Goal: Task Accomplishment & Management: Use online tool/utility

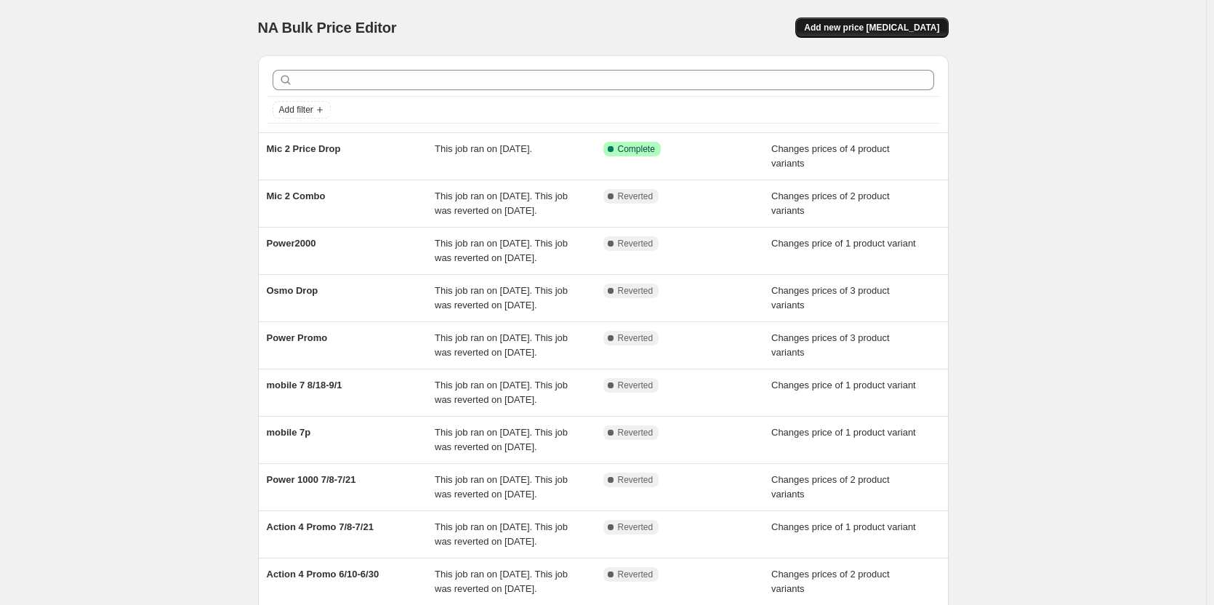
click at [870, 30] on span "Add new price change job" at bounding box center [871, 28] width 135 height 12
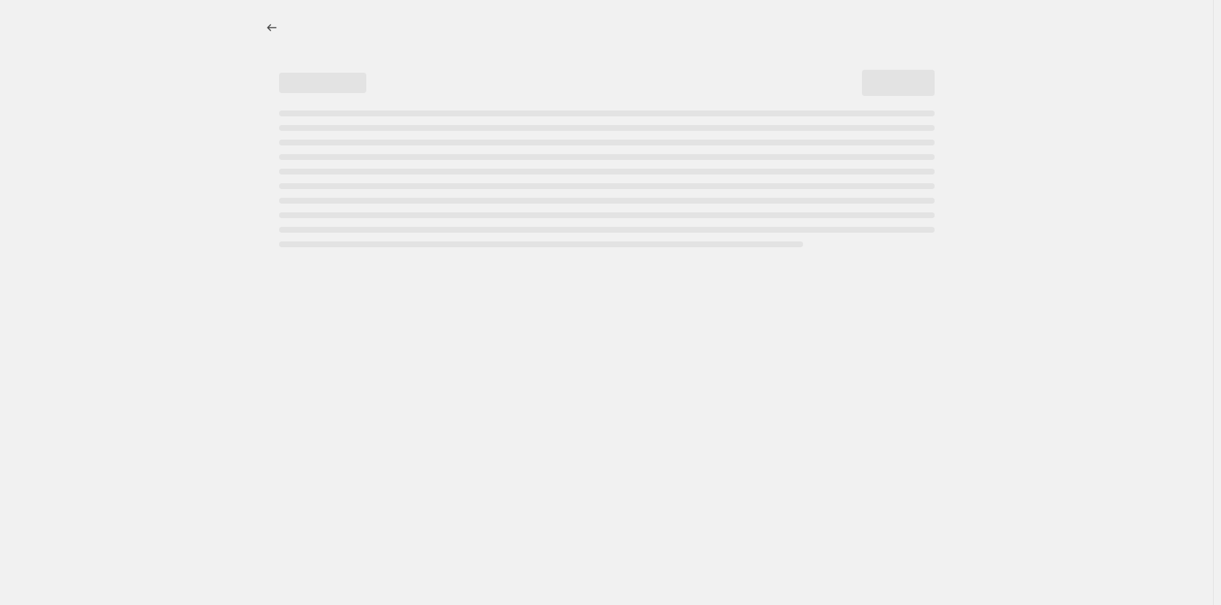
select select "percentage"
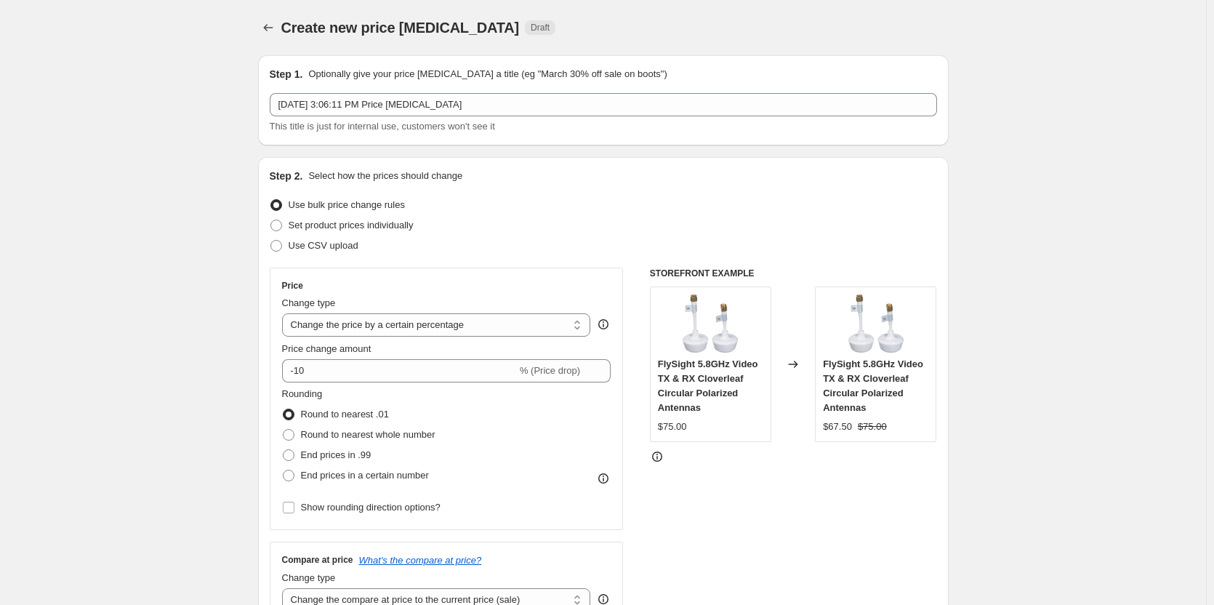
click at [363, 118] on div "Oct 3, 2025, 3:06:11 PM Price change job This title is just for internal use, c…" at bounding box center [603, 113] width 667 height 41
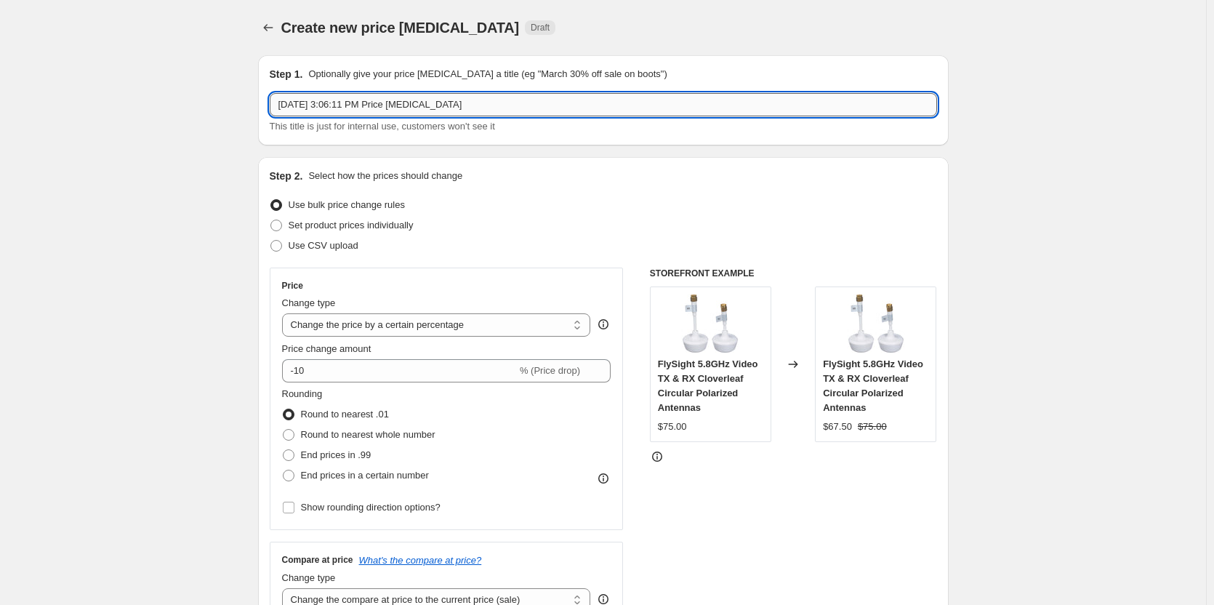
click at [360, 110] on input "Oct 3, 2025, 3:06:11 PM Price change job" at bounding box center [603, 104] width 667 height 23
type input "Osmo 7P New Price"
click at [280, 229] on span at bounding box center [276, 225] width 12 height 12
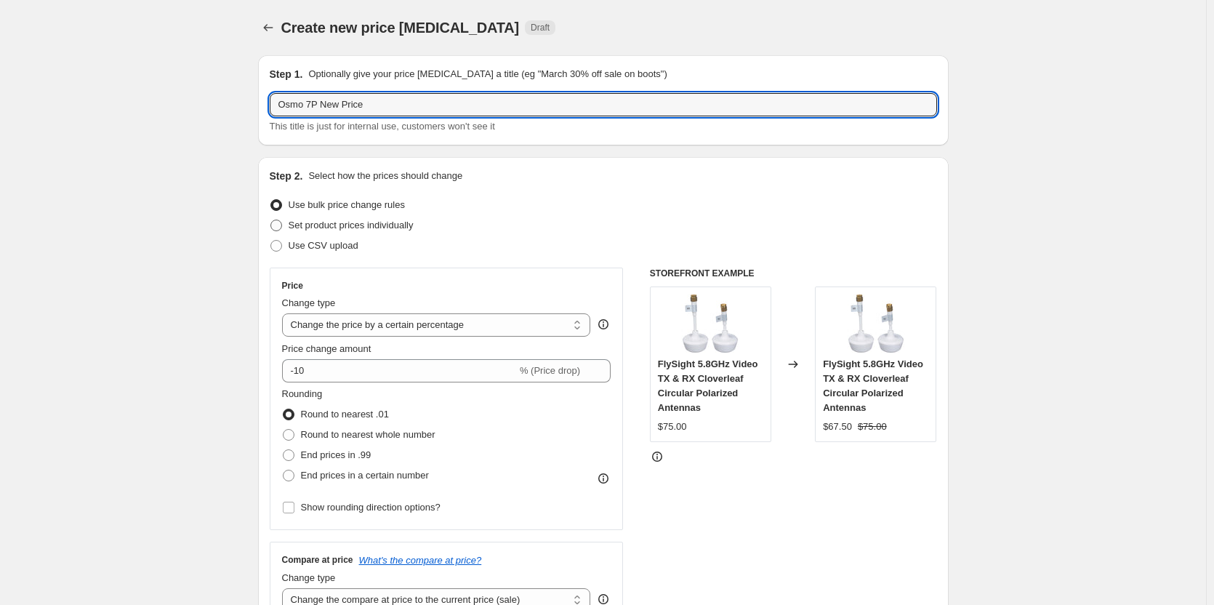
click at [271, 220] on input "Set product prices individually" at bounding box center [270, 219] width 1 height 1
radio input "true"
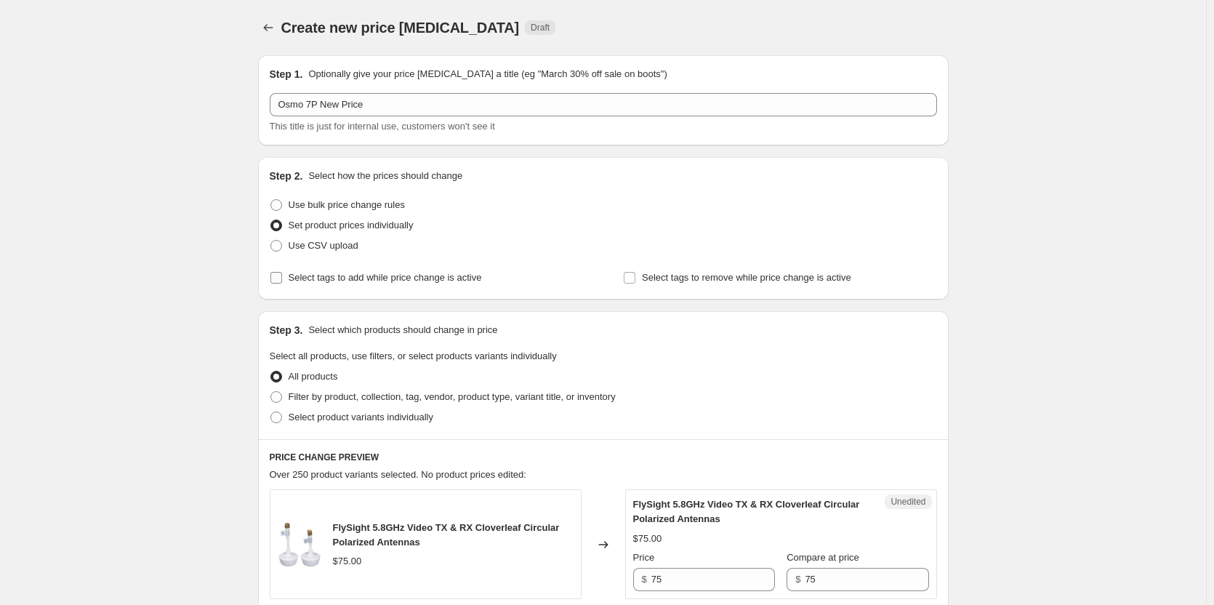
click at [275, 284] on label "Select tags to add while price change is active" at bounding box center [376, 277] width 212 height 20
click at [275, 283] on input "Select tags to add while price change is active" at bounding box center [276, 278] width 12 height 12
checkbox input "true"
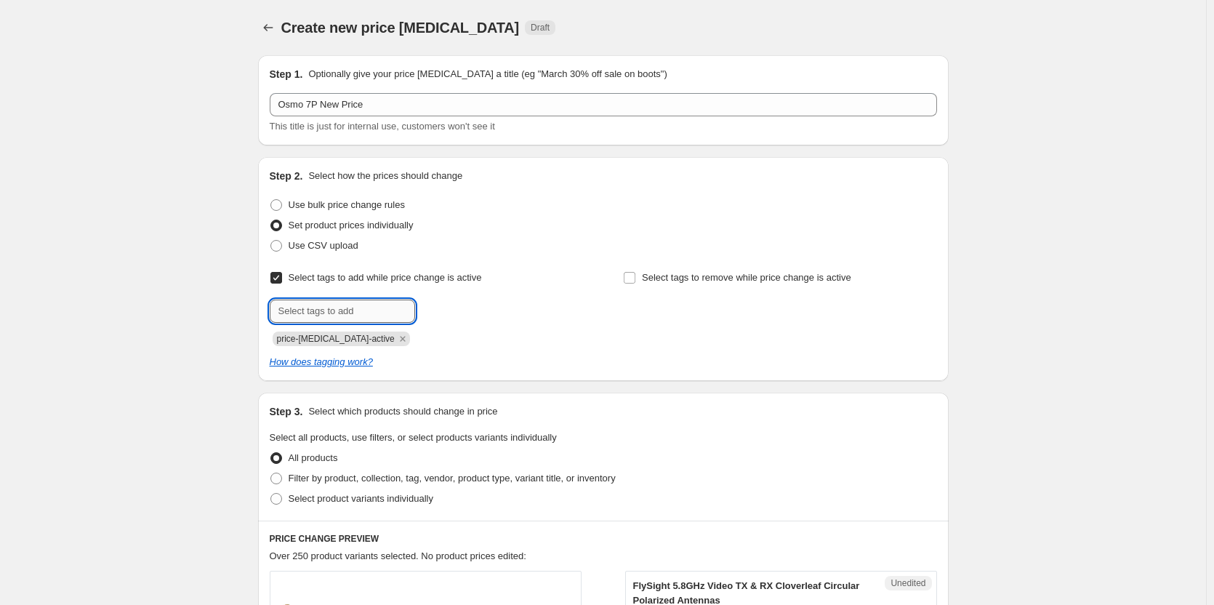
click at [320, 305] on input "text" at bounding box center [342, 310] width 145 height 23
type input "badge_newprice"
click at [396, 339] on icon "Remove price-change-job-active" at bounding box center [402, 338] width 13 height 13
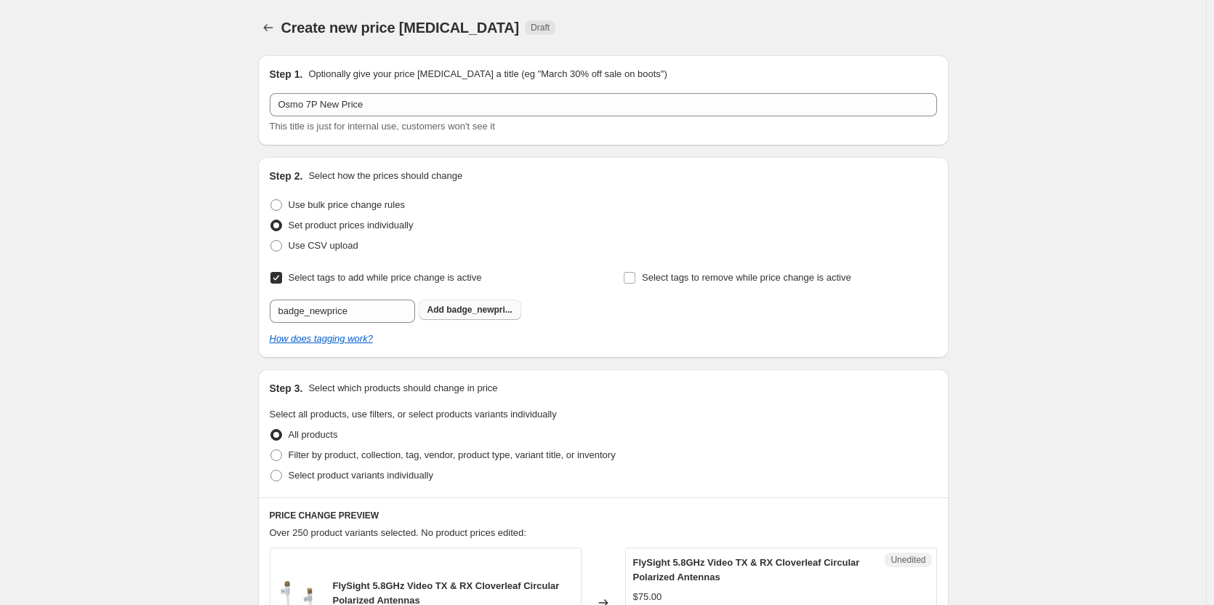
click at [462, 313] on span "badge_newpri..." at bounding box center [479, 309] width 66 height 10
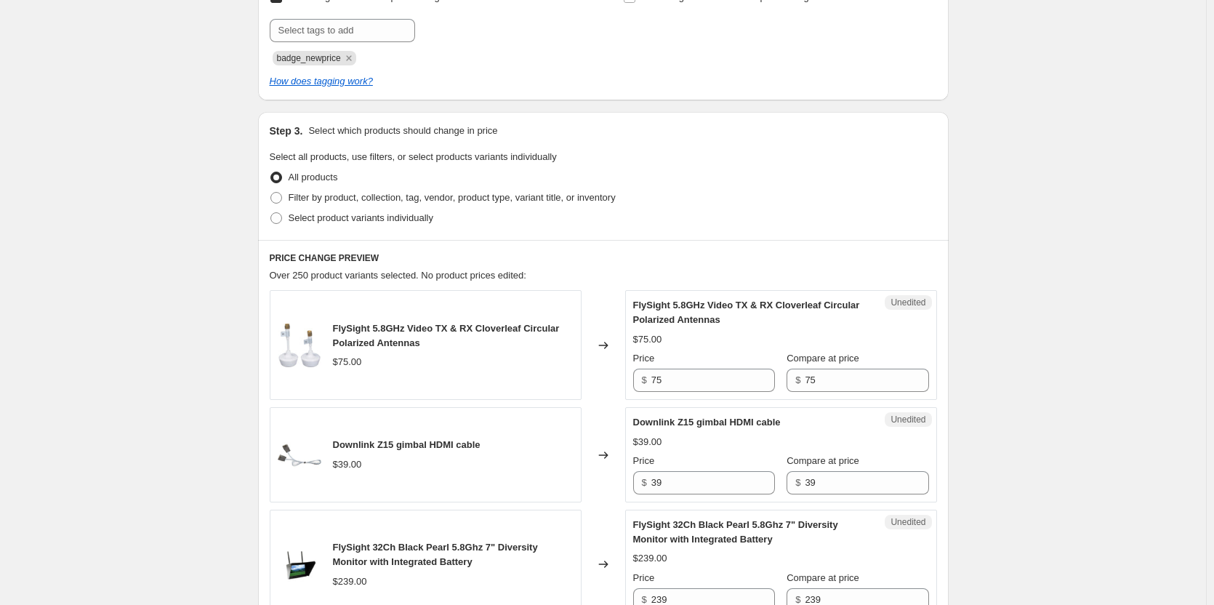
scroll to position [291, 0]
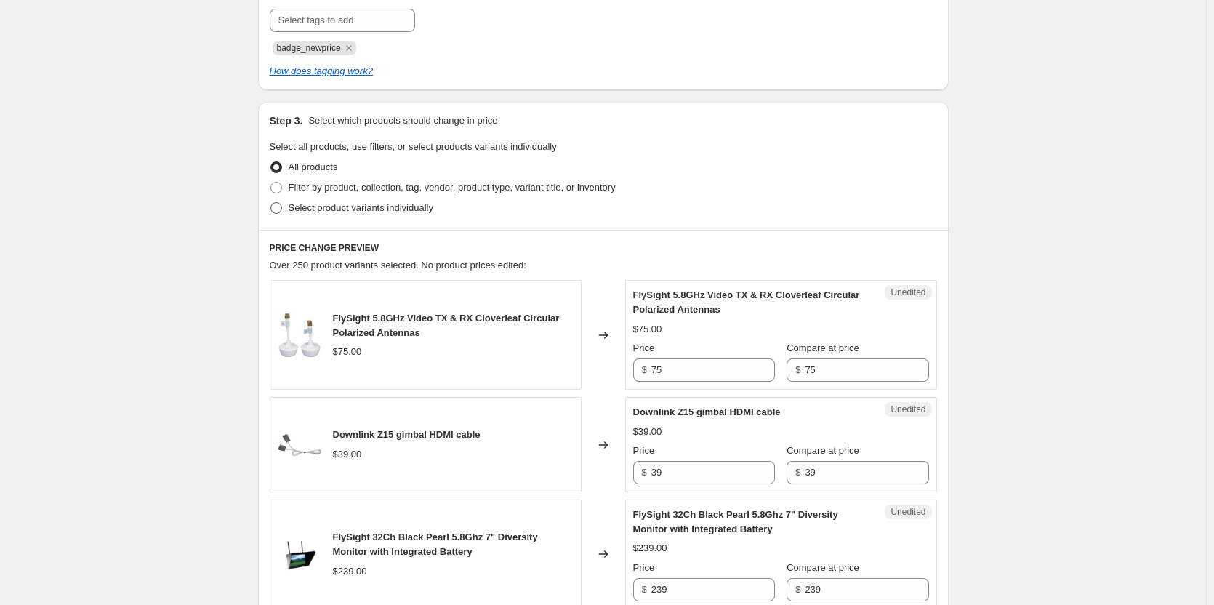
click at [278, 209] on span at bounding box center [276, 208] width 12 height 12
click at [271, 203] on input "Select product variants individually" at bounding box center [270, 202] width 1 height 1
radio input "true"
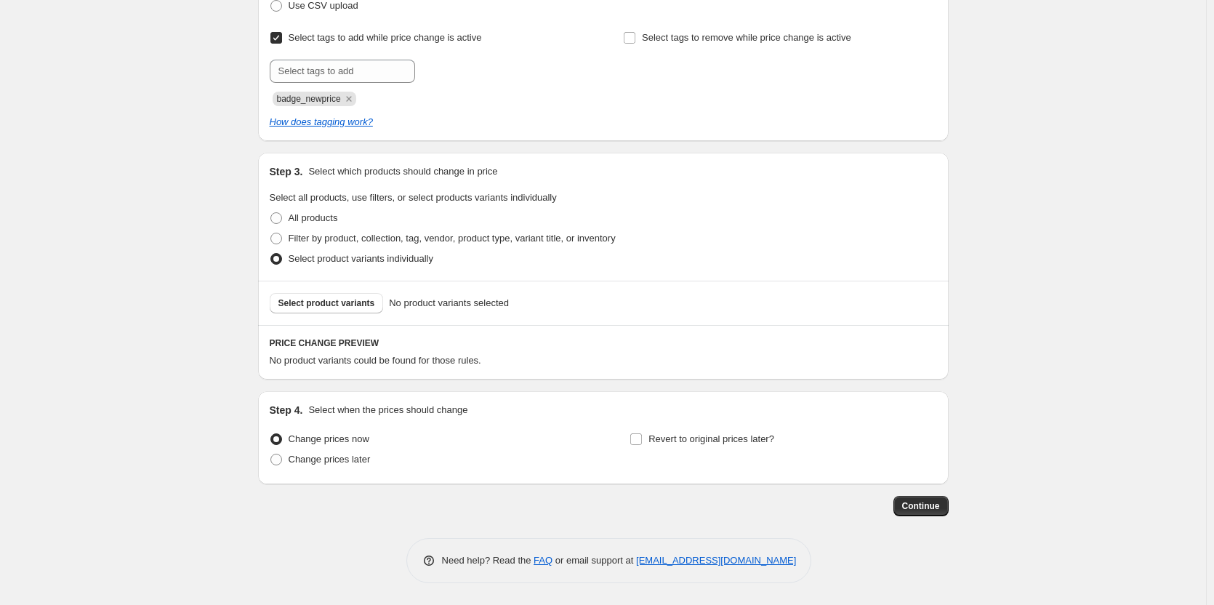
scroll to position [240, 0]
click at [315, 291] on div "Select product variants No product variants selected" at bounding box center [603, 302] width 690 height 44
click at [318, 300] on span "Select product variants" at bounding box center [326, 303] width 97 height 12
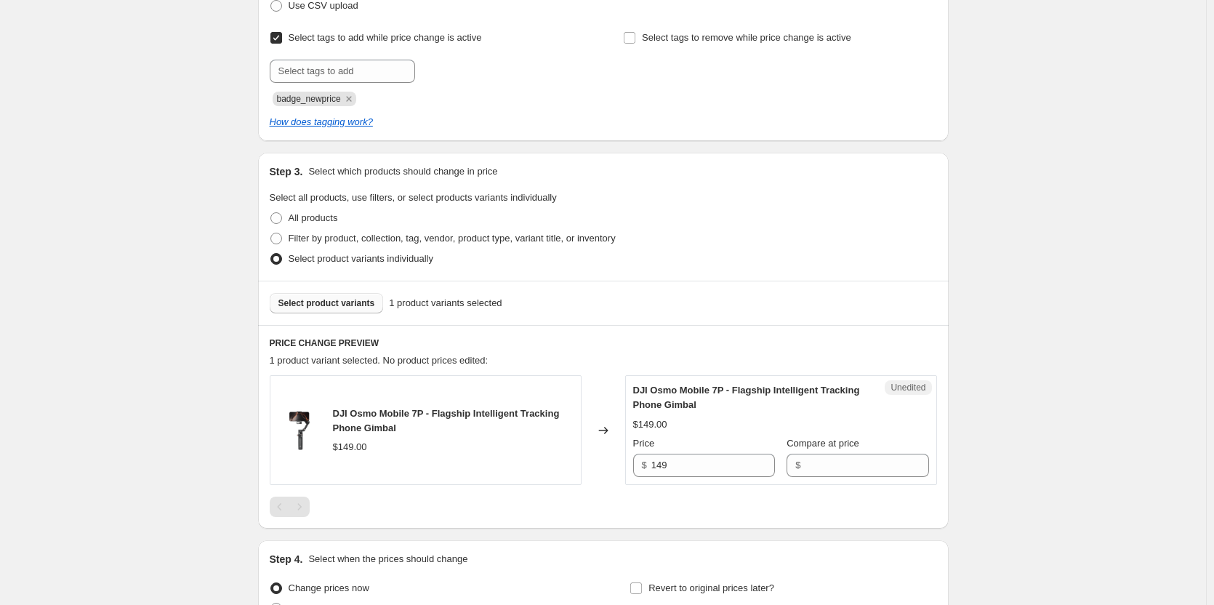
scroll to position [312, 0]
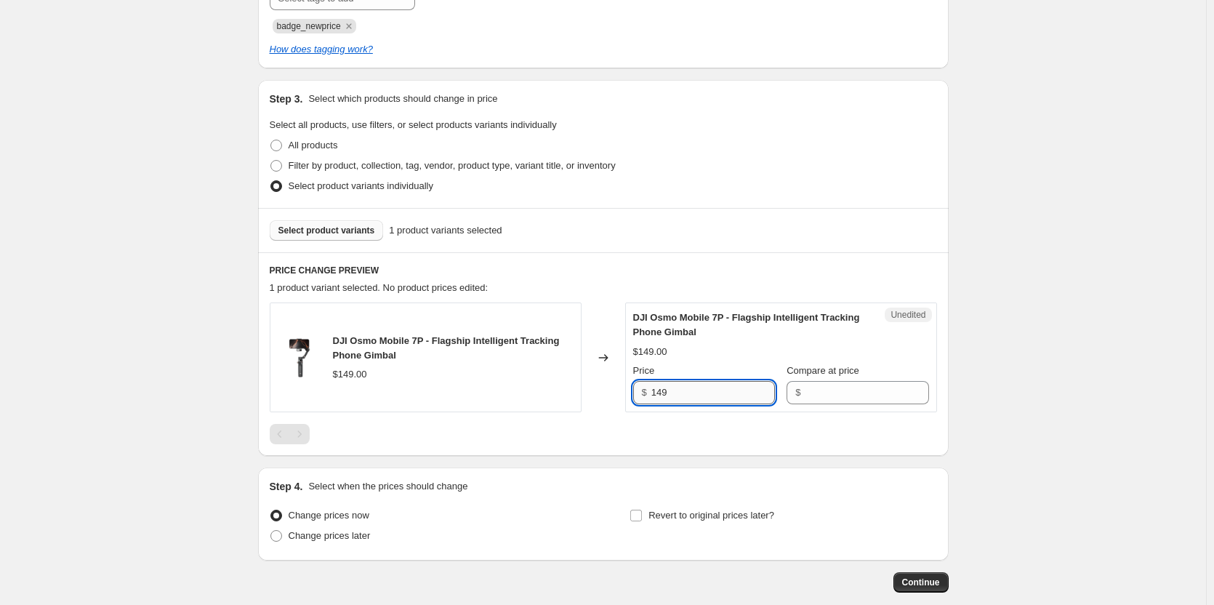
click at [679, 392] on input "149" at bounding box center [713, 392] width 124 height 23
type input "129"
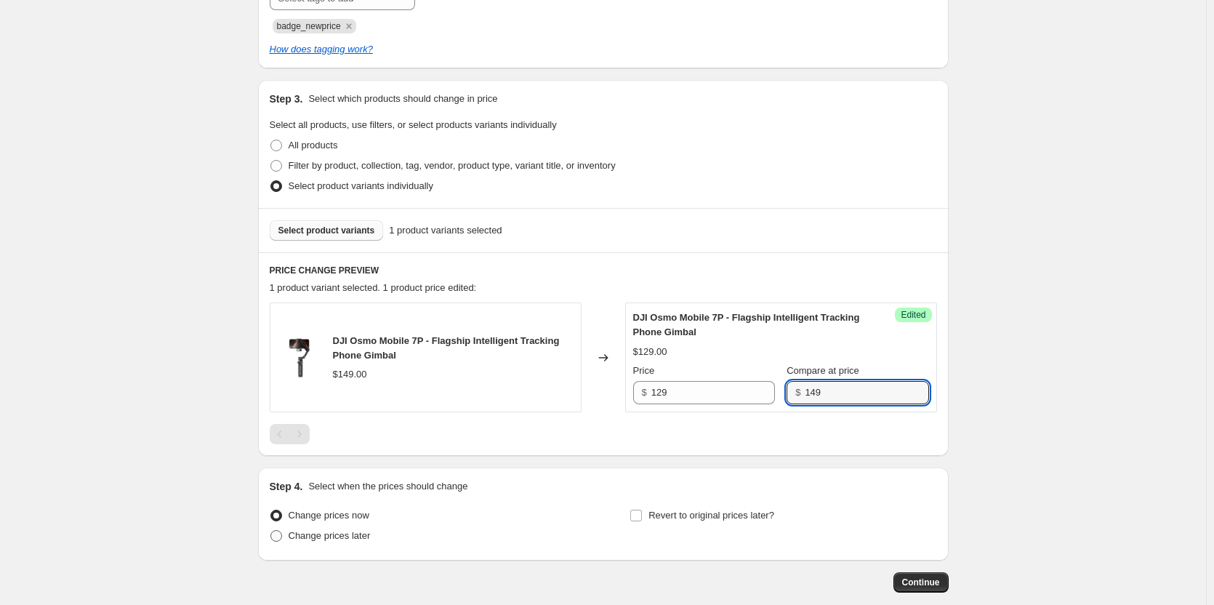
type input "149"
click at [288, 532] on label "Change prices later" at bounding box center [320, 535] width 101 height 20
click at [271, 530] on input "Change prices later" at bounding box center [270, 530] width 1 height 1
radio input "true"
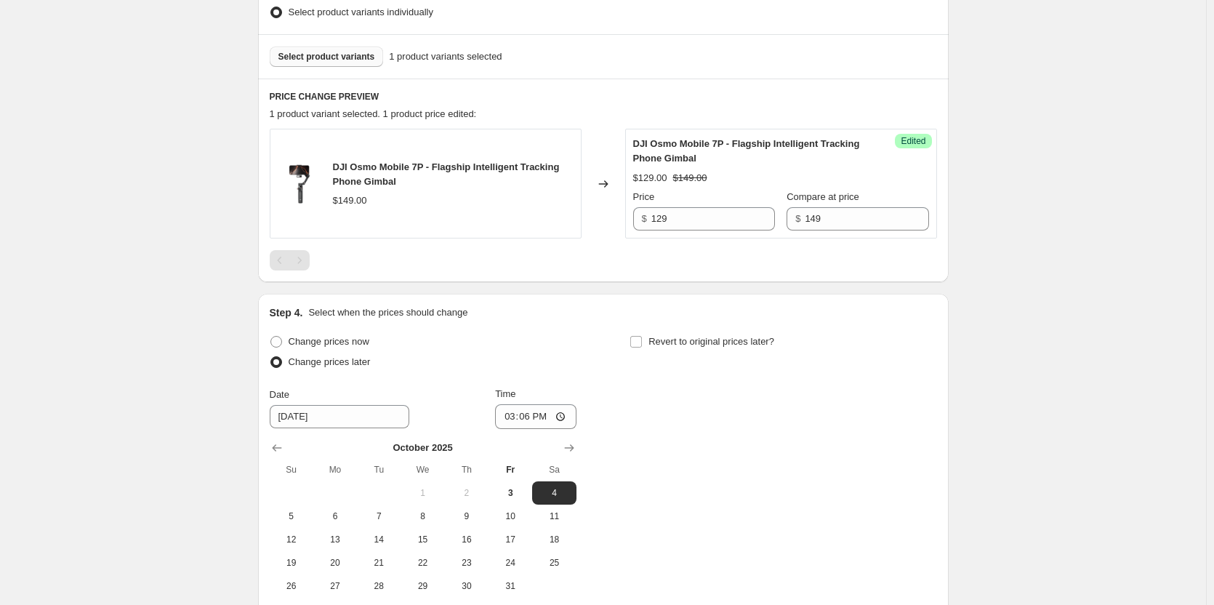
scroll to position [530, 0]
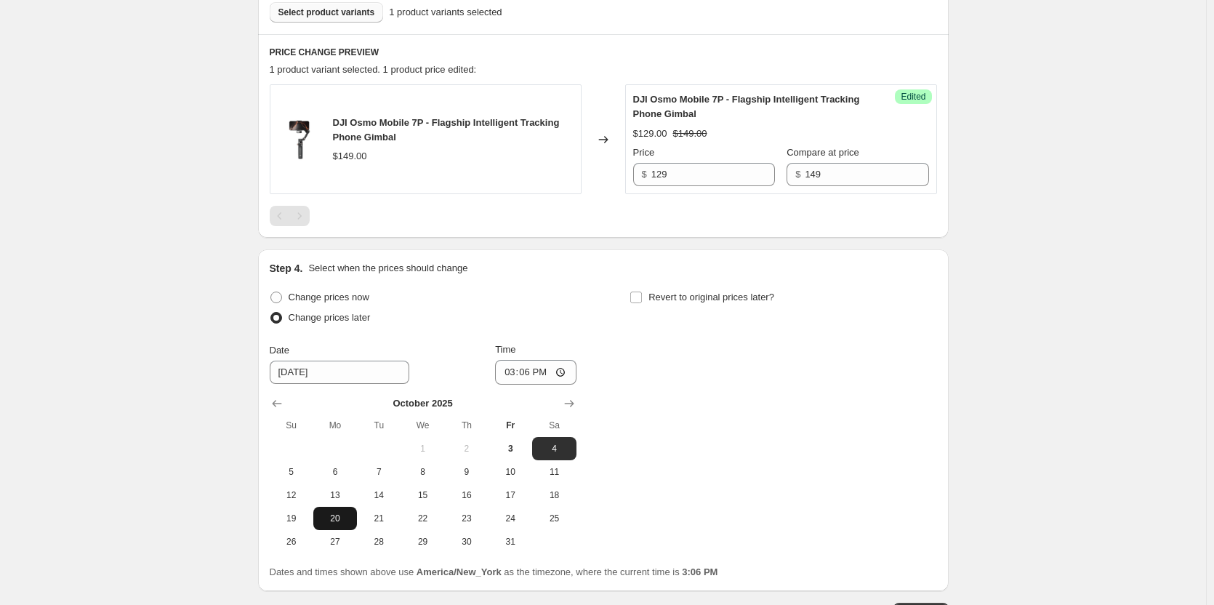
click at [352, 525] on button "20" at bounding box center [335, 517] width 44 height 23
type input "10/20/2025"
click at [506, 379] on input "15:06" at bounding box center [535, 372] width 81 height 25
type input "00:01"
click at [903, 332] on div "Change prices now Change prices later Date 10/20/2025 Time 00:01 October 2025 S…" at bounding box center [603, 420] width 667 height 266
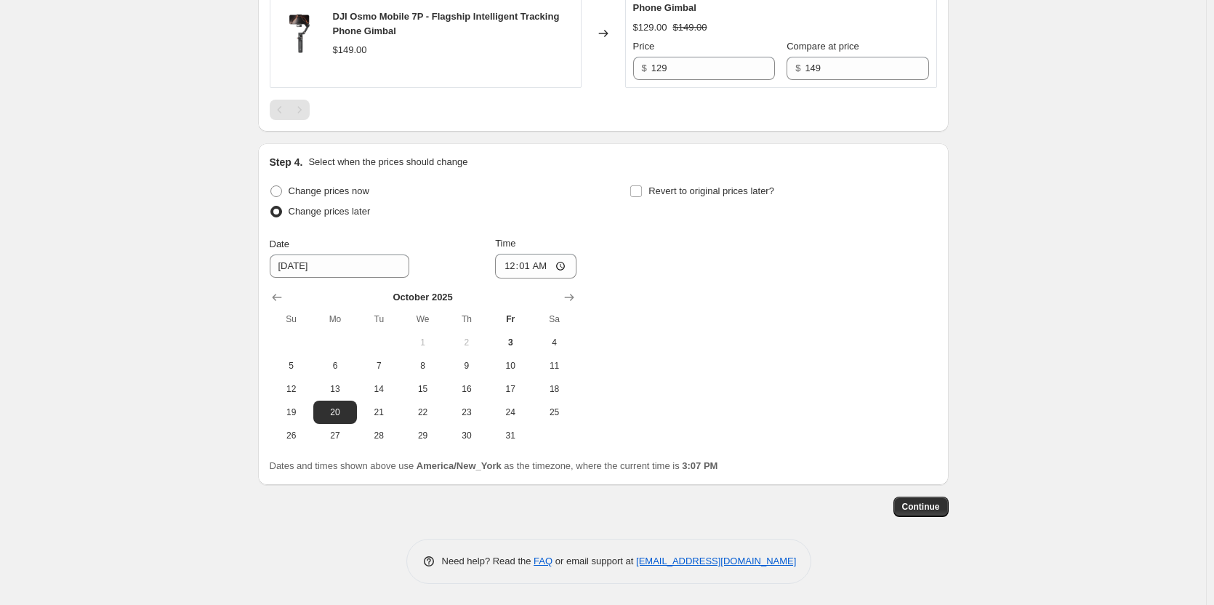
scroll to position [637, 0]
click at [918, 505] on span "Continue" at bounding box center [921, 506] width 38 height 12
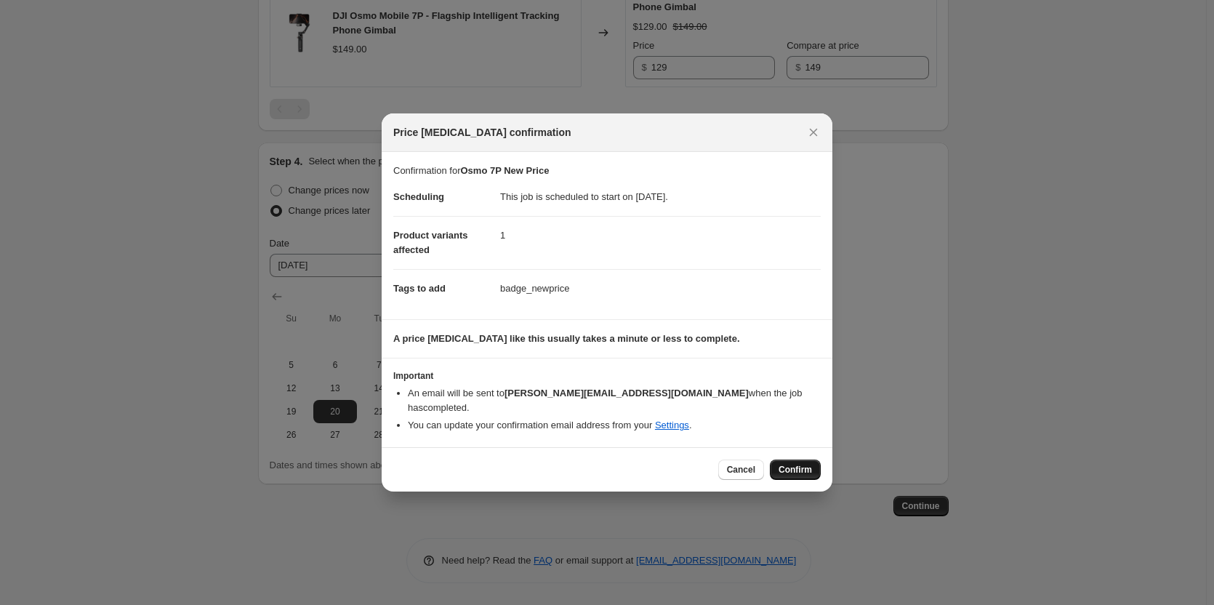
click at [798, 464] on span "Confirm" at bounding box center [794, 470] width 33 height 12
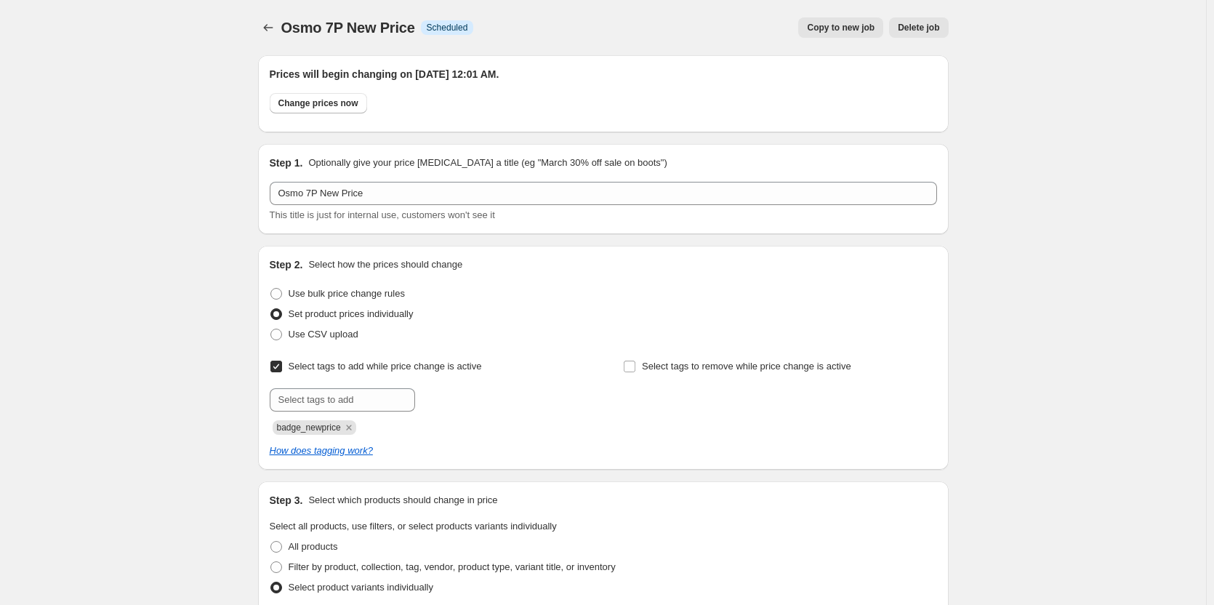
scroll to position [637, 0]
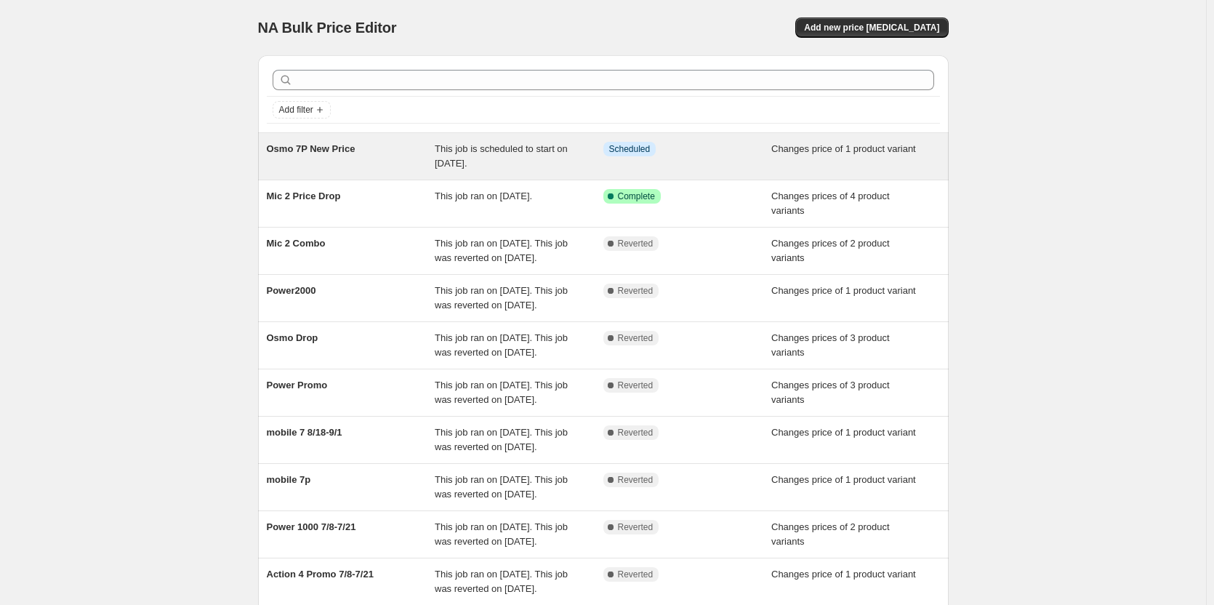
click at [407, 170] on div "Osmo 7P New Price" at bounding box center [351, 156] width 169 height 29
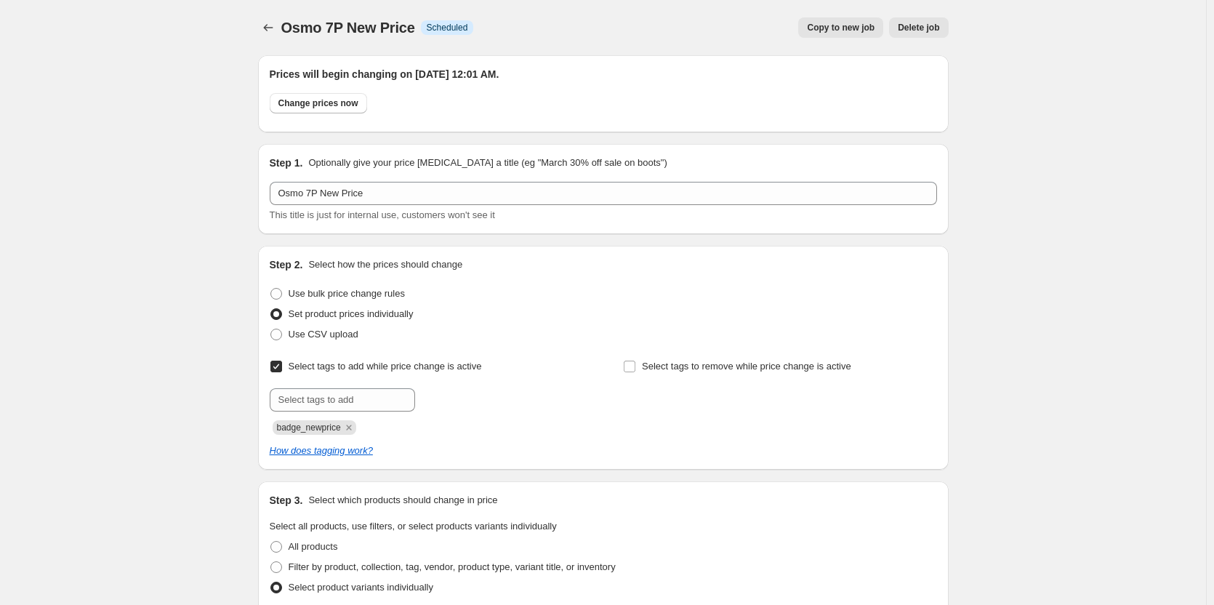
click at [856, 25] on span "Copy to new job" at bounding box center [841, 28] width 68 height 12
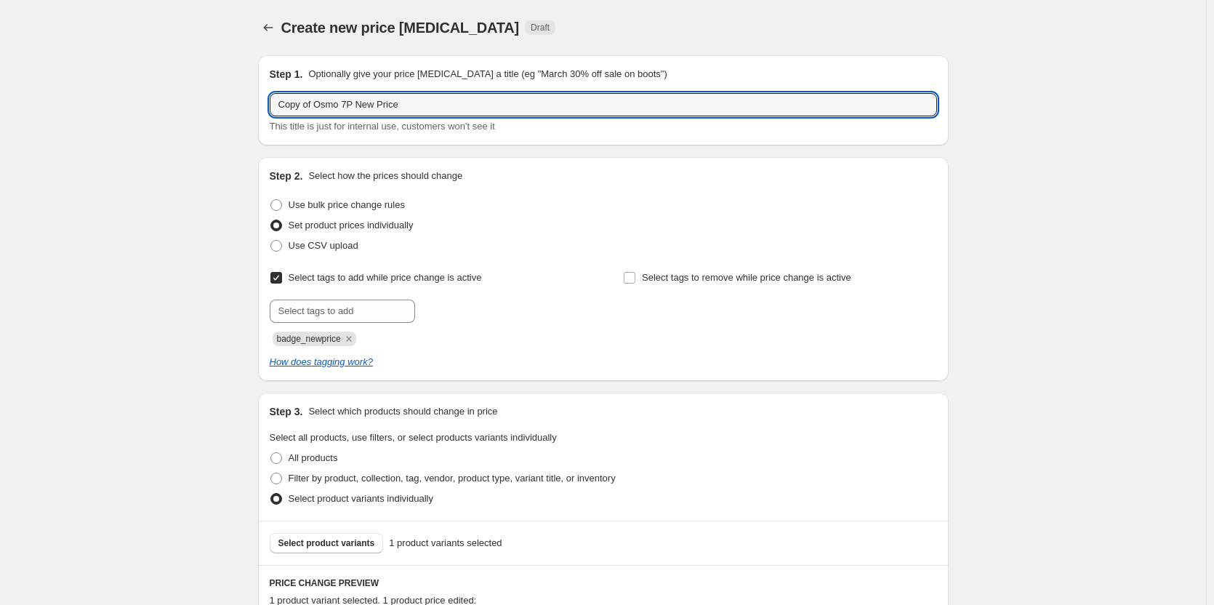
drag, startPoint x: 317, startPoint y: 105, endPoint x: 238, endPoint y: 105, distance: 79.2
click at [238, 105] on div "Create new price change job. This page is ready Create new price change job Dra…" at bounding box center [603, 496] width 1206 height 993
drag, startPoint x: 310, startPoint y: 100, endPoint x: 472, endPoint y: 115, distance: 162.7
click at [472, 115] on input "Osmo 7P New Price" at bounding box center [603, 104] width 667 height 23
type input "Osmo 7 promo"
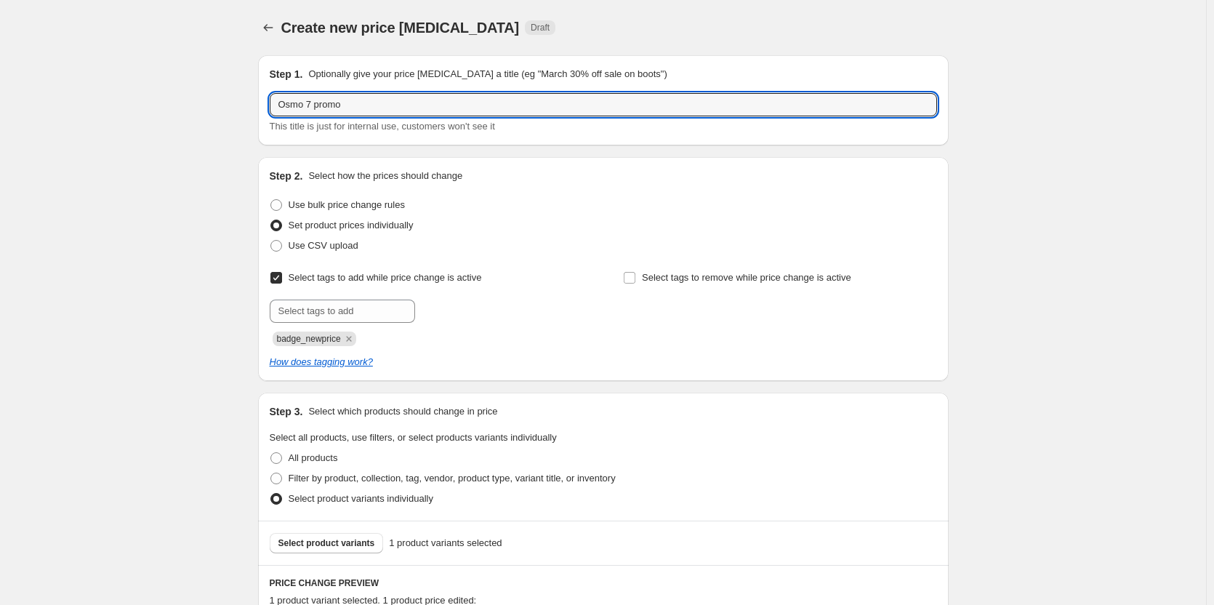
click at [319, 336] on span "badge_newprice" at bounding box center [309, 339] width 64 height 10
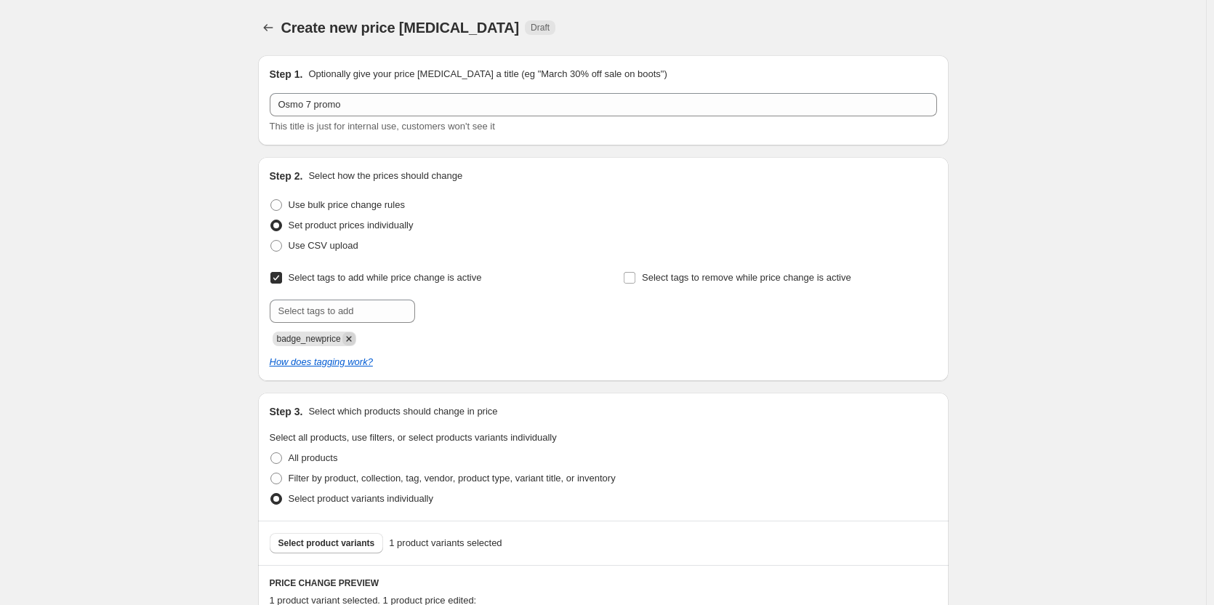
click at [355, 338] on icon "Remove badge_newprice" at bounding box center [348, 338] width 13 height 13
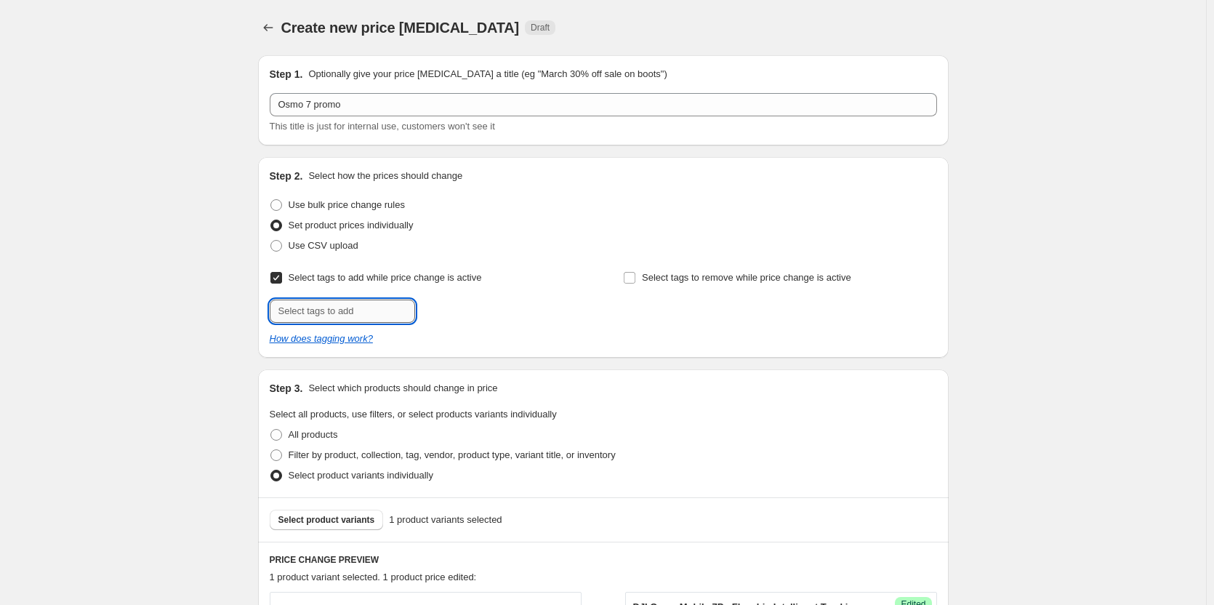
click at [331, 315] on input "text" at bounding box center [342, 310] width 145 height 23
type input "t"
type input "o"
type input "topproducts"
click at [270, 157] on button "Submit" at bounding box center [290, 164] width 41 height 15
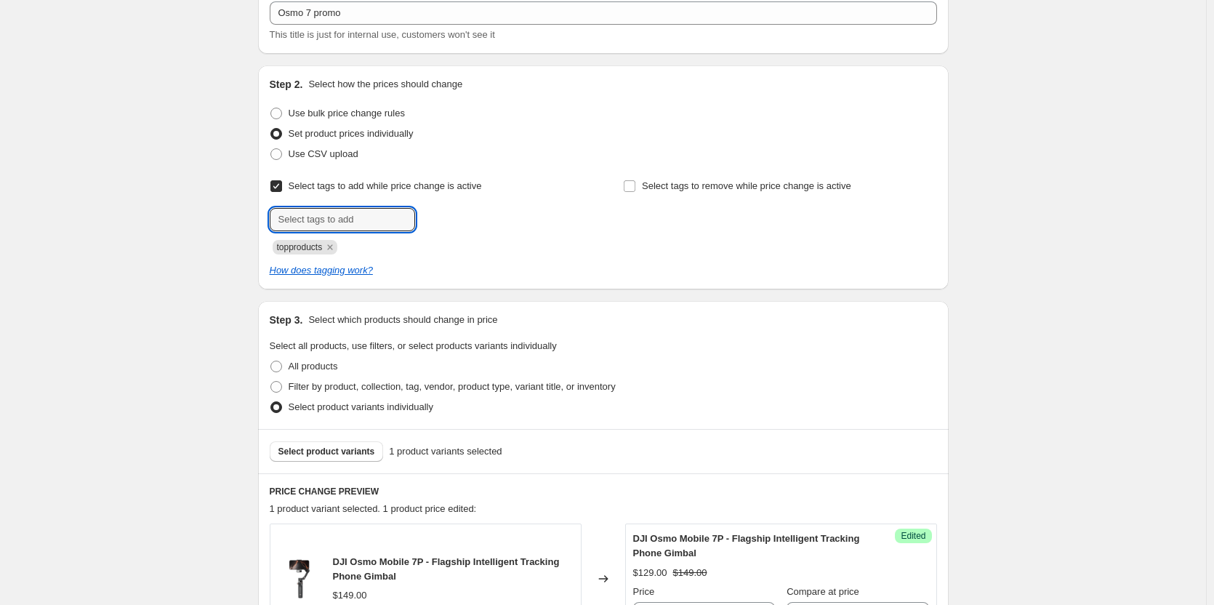
scroll to position [291, 0]
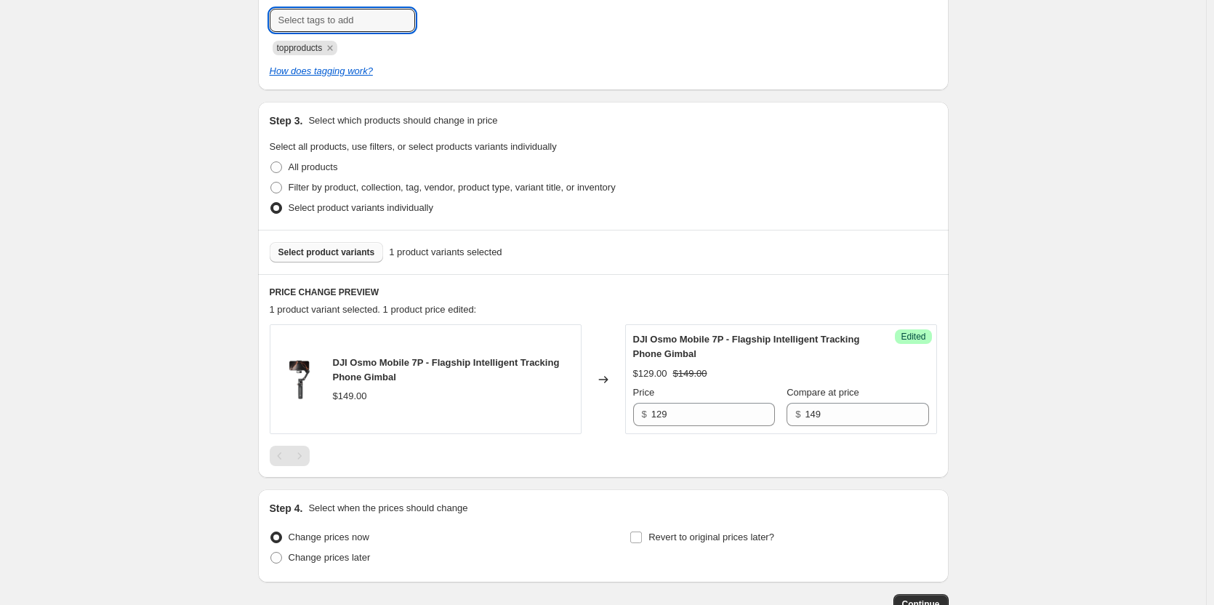
click at [327, 248] on span "Select product variants" at bounding box center [326, 252] width 97 height 12
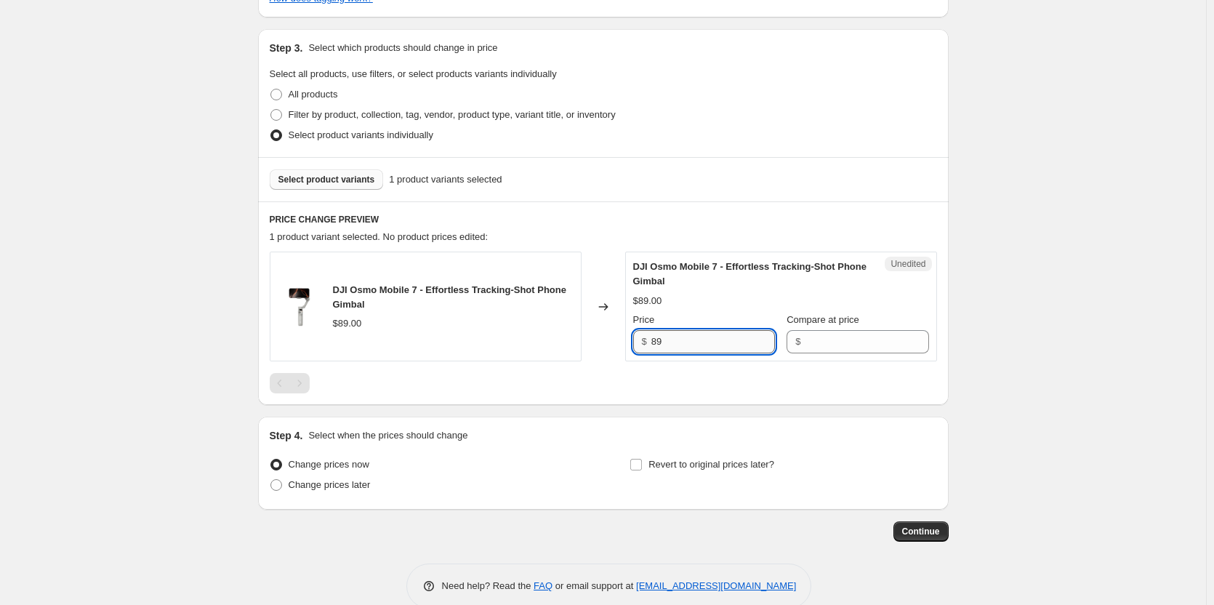
click at [712, 345] on input "89" at bounding box center [713, 341] width 124 height 23
type input "75"
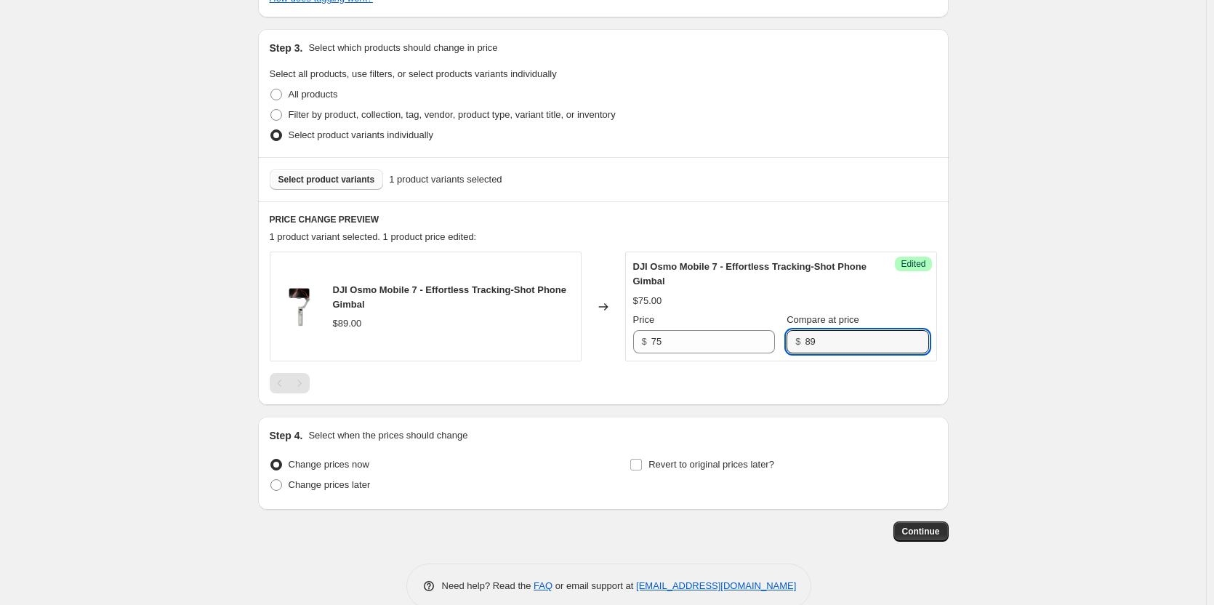
type input "89"
click at [642, 467] on input "Revert to original prices later?" at bounding box center [636, 465] width 12 height 12
checkbox input "true"
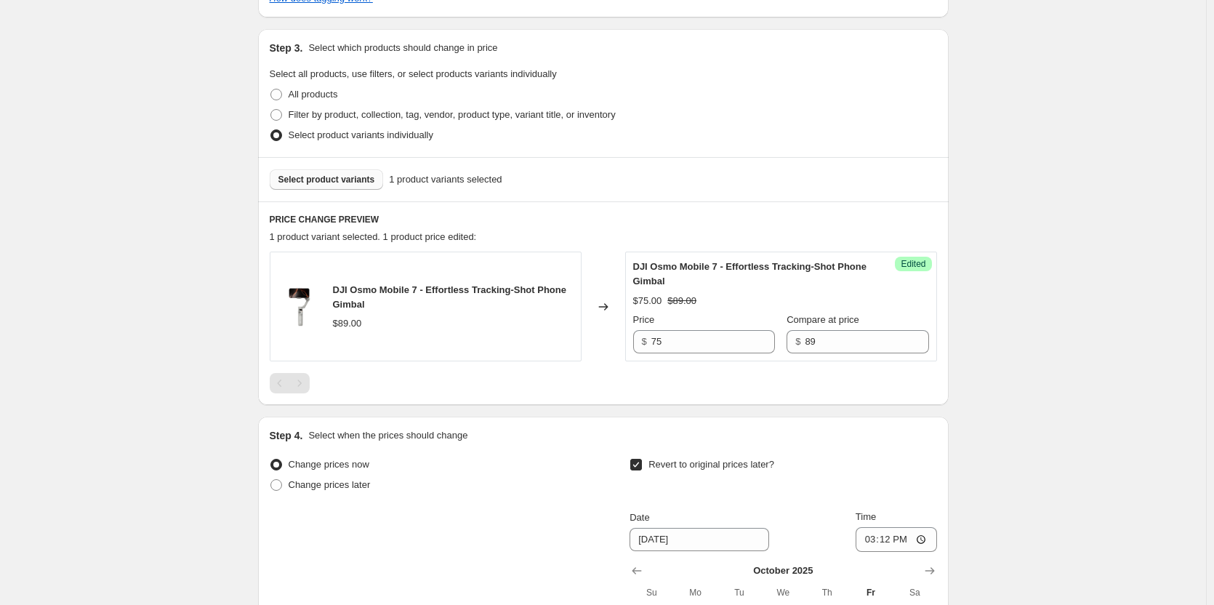
scroll to position [581, 0]
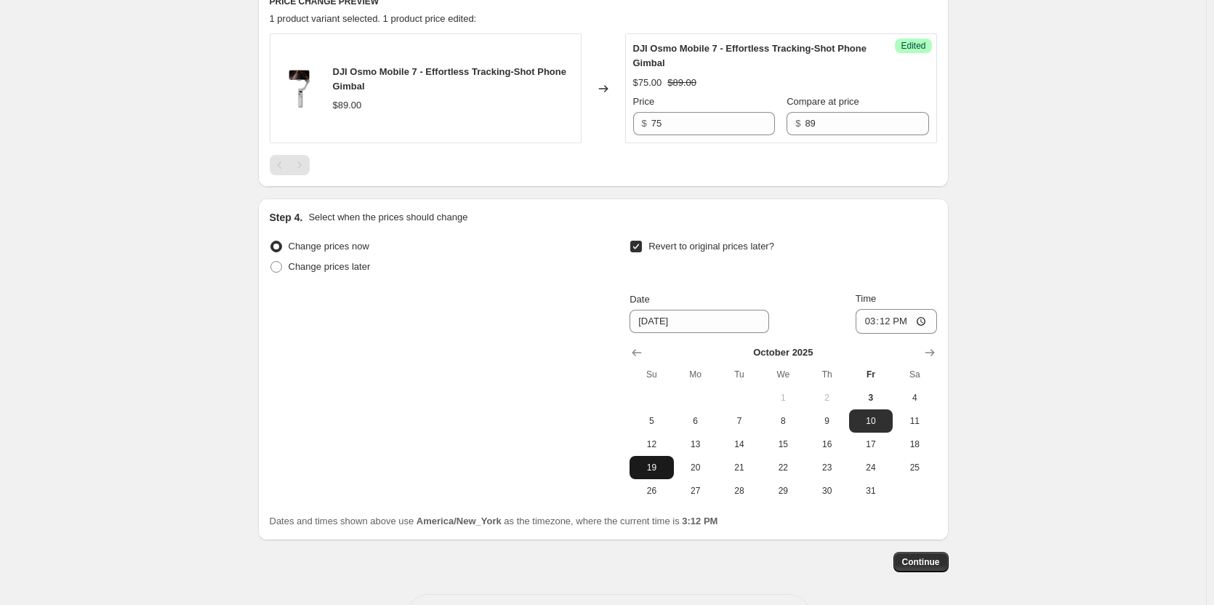
click at [666, 467] on span "19" at bounding box center [651, 467] width 32 height 12
type input "[DATE]"
click at [864, 328] on input "15:12" at bounding box center [895, 321] width 81 height 25
type input "23:59"
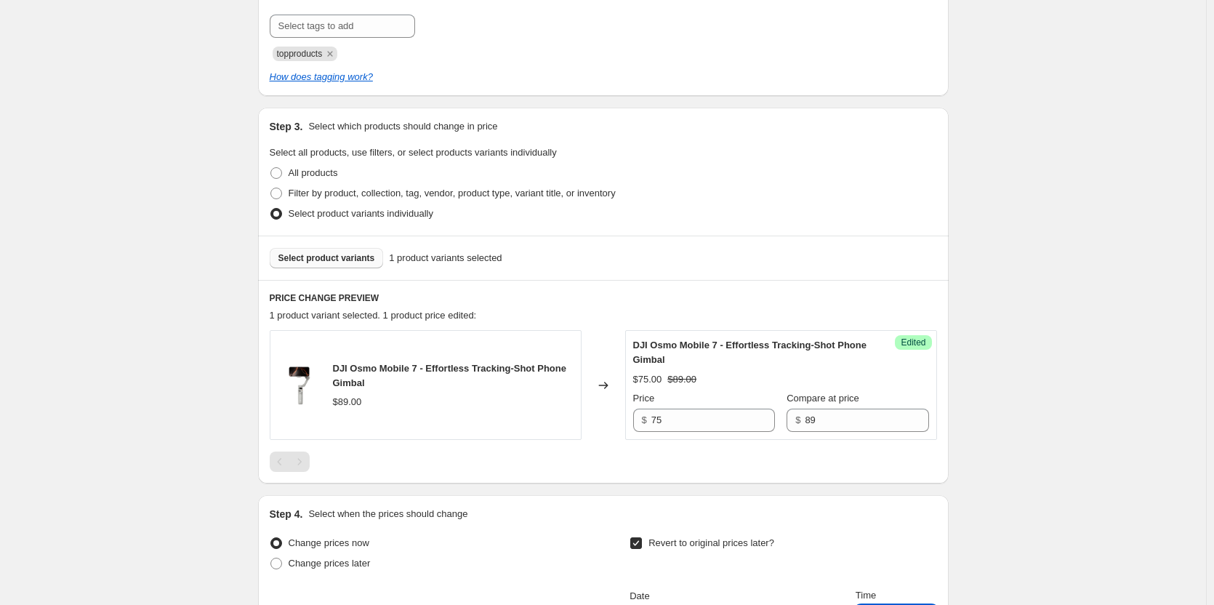
scroll to position [291, 0]
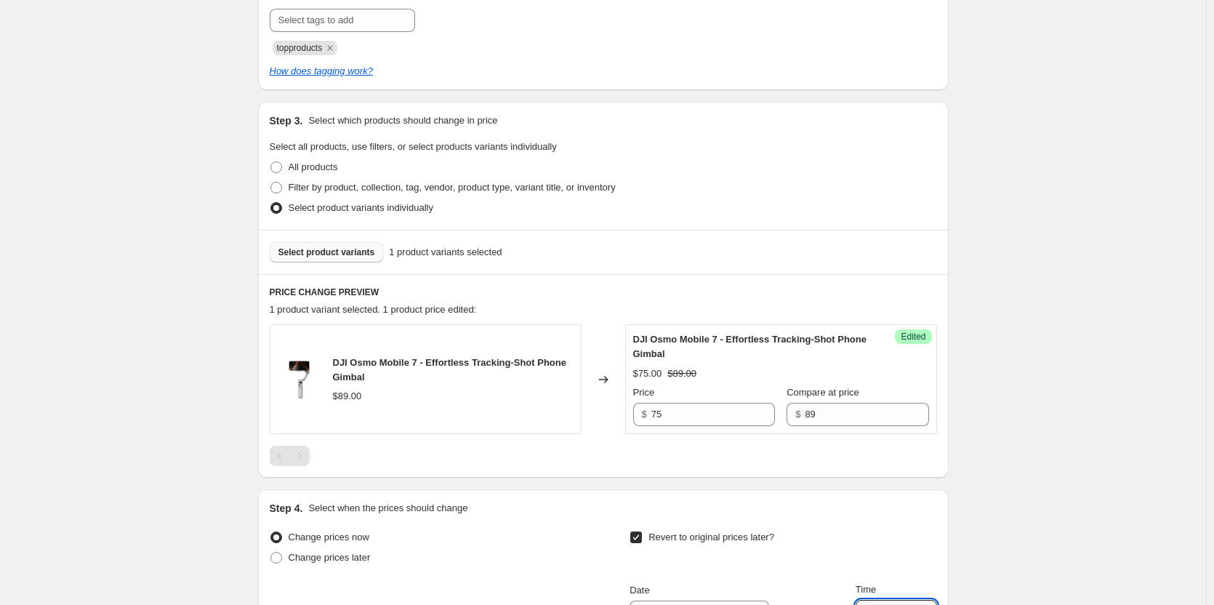
click at [343, 252] on span "Select product variants" at bounding box center [326, 252] width 97 height 12
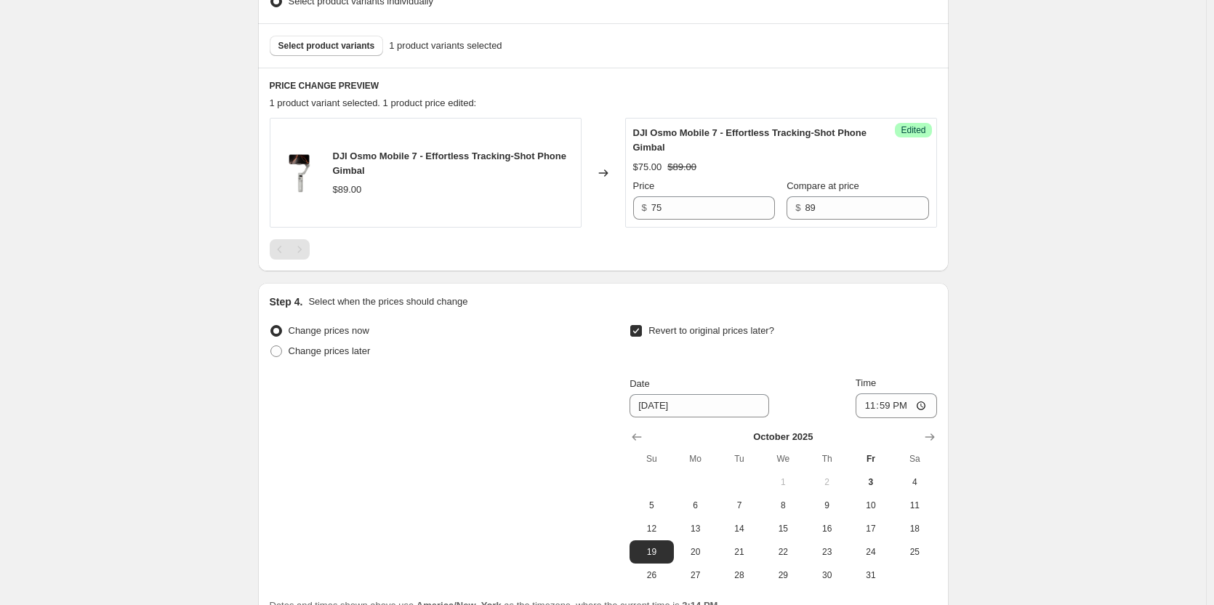
scroll to position [419, 0]
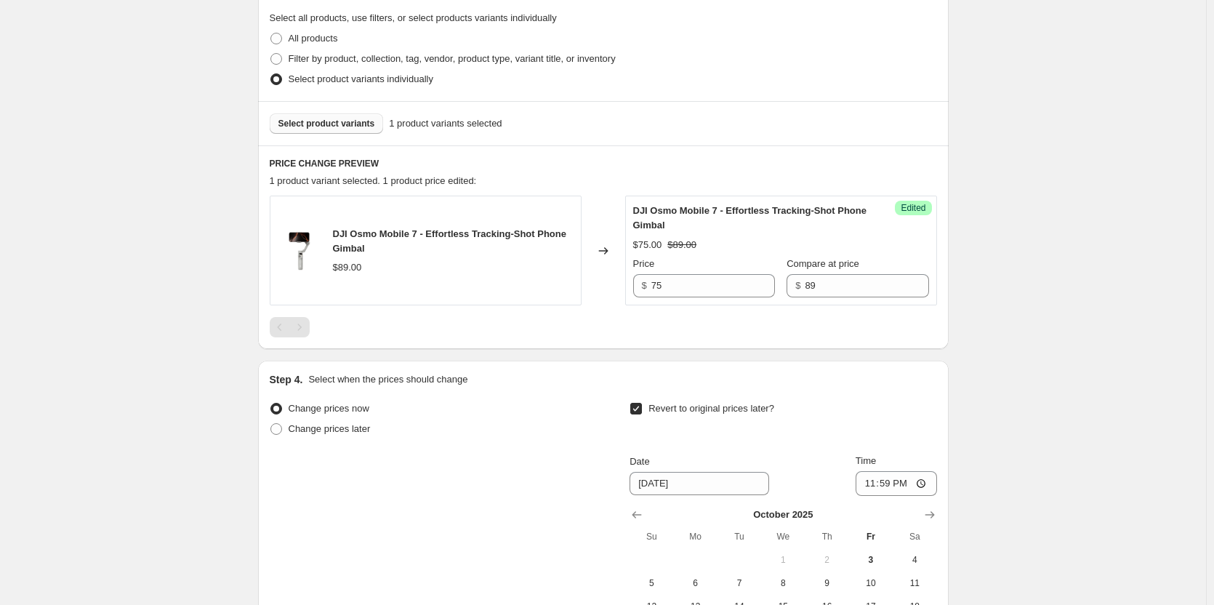
click at [323, 122] on span "Select product variants" at bounding box center [326, 124] width 97 height 12
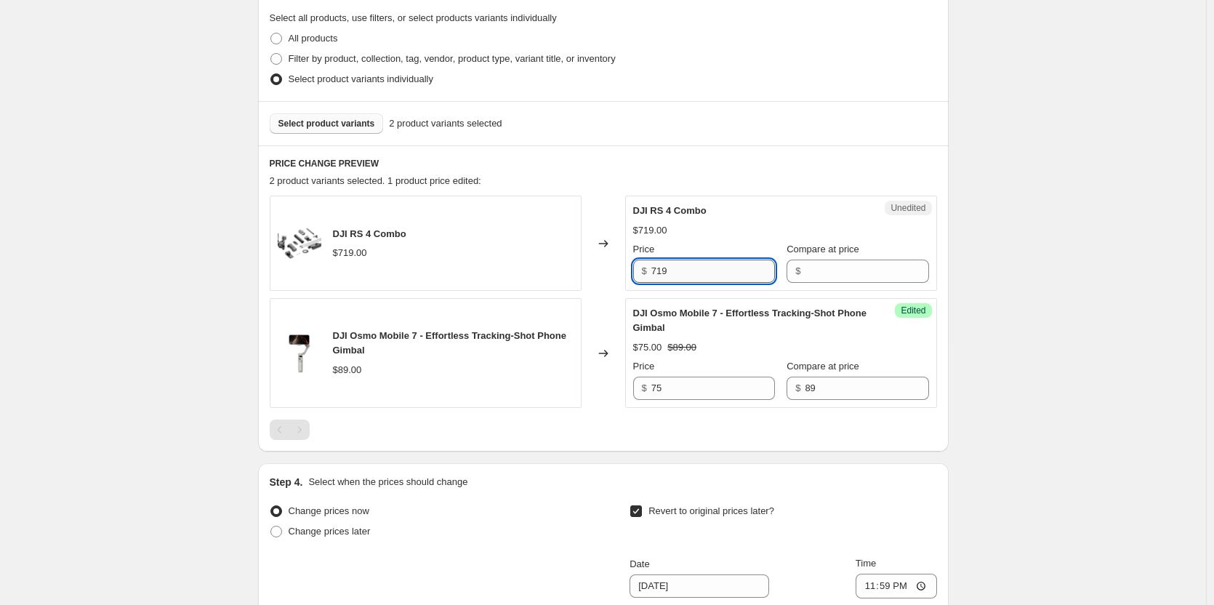
click at [680, 276] on input "719" at bounding box center [713, 270] width 124 height 23
type input "609"
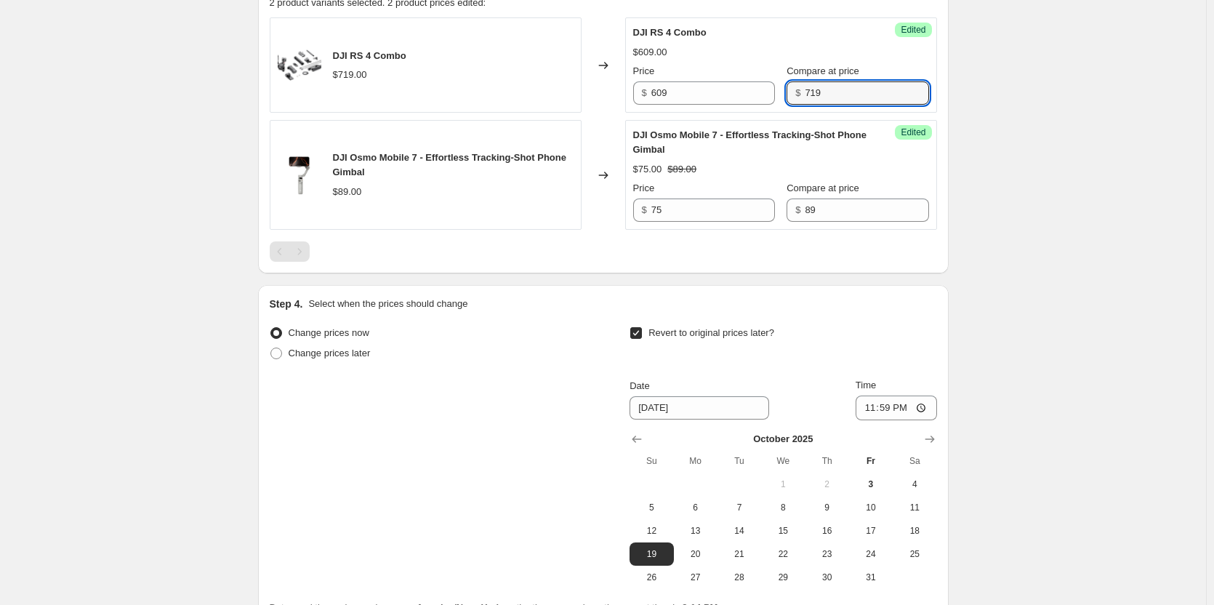
scroll to position [740, 0]
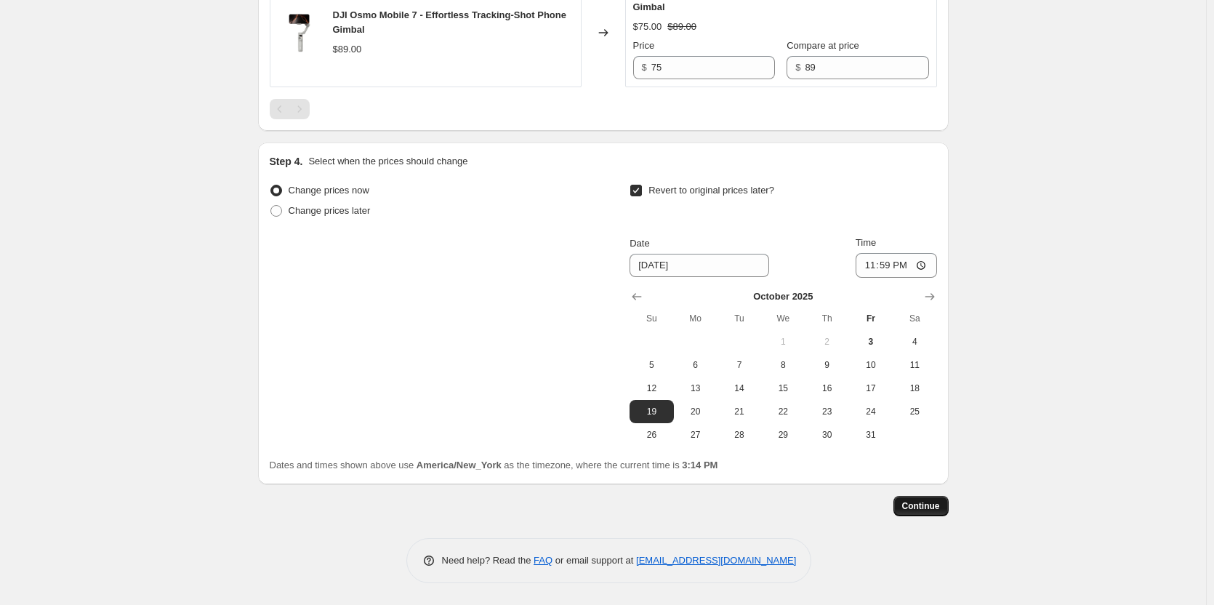
type input "719"
click at [940, 512] on button "Continue" at bounding box center [920, 506] width 55 height 20
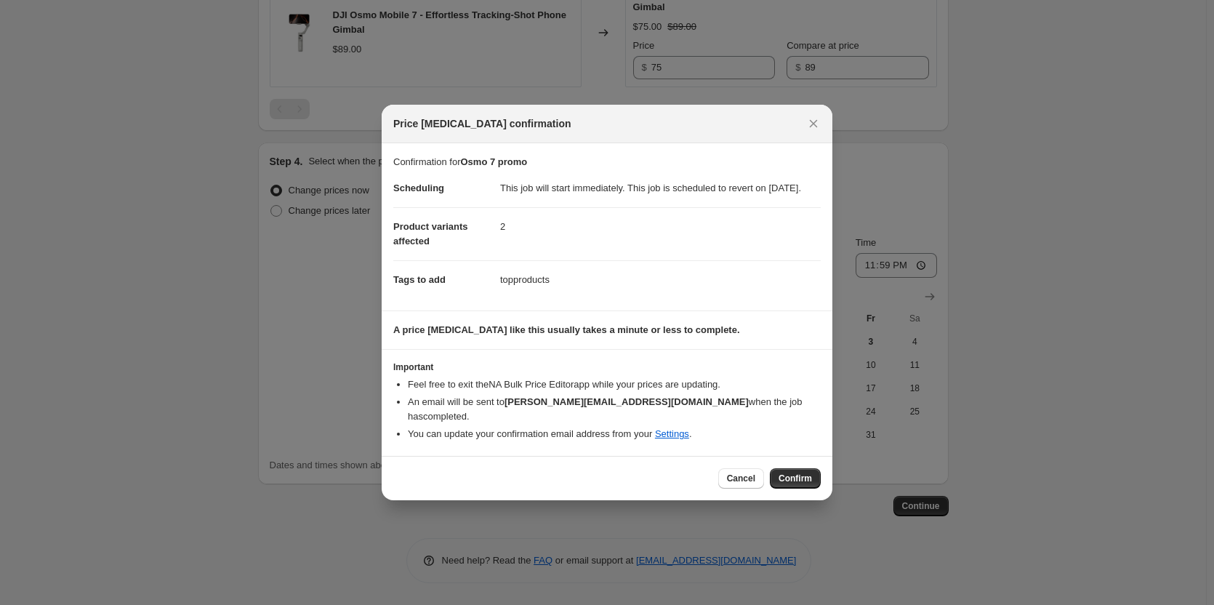
click at [802, 480] on span "Confirm" at bounding box center [794, 478] width 33 height 12
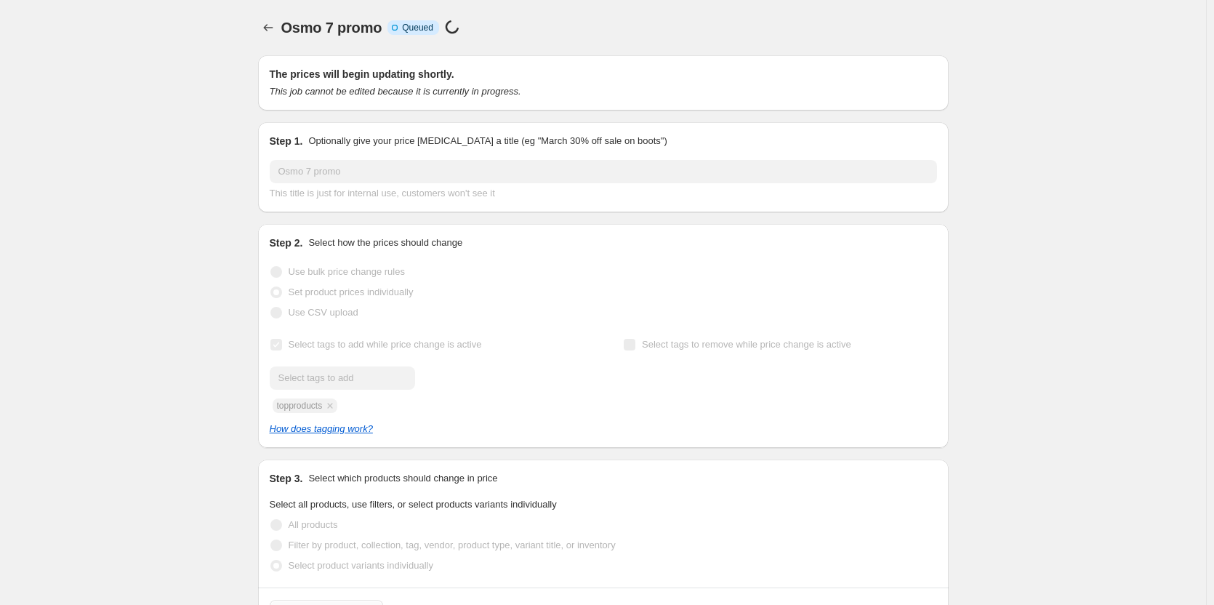
scroll to position [740, 0]
